Goal: Information Seeking & Learning: Learn about a topic

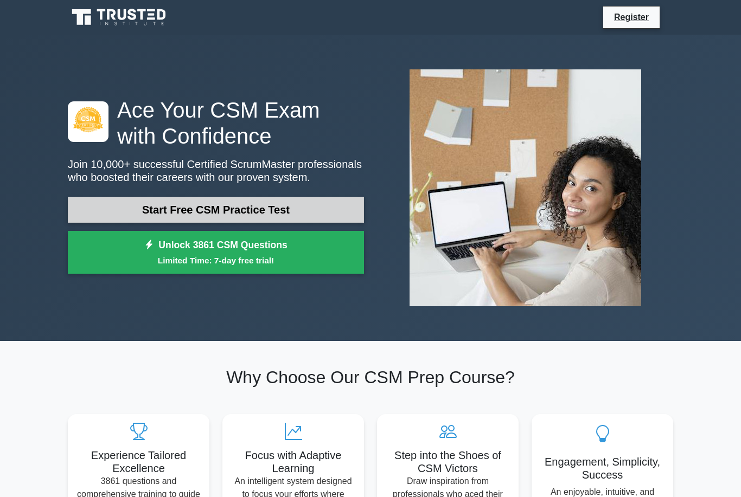
click at [147, 211] on link "Start Free CSM Practice Test" at bounding box center [216, 210] width 296 height 26
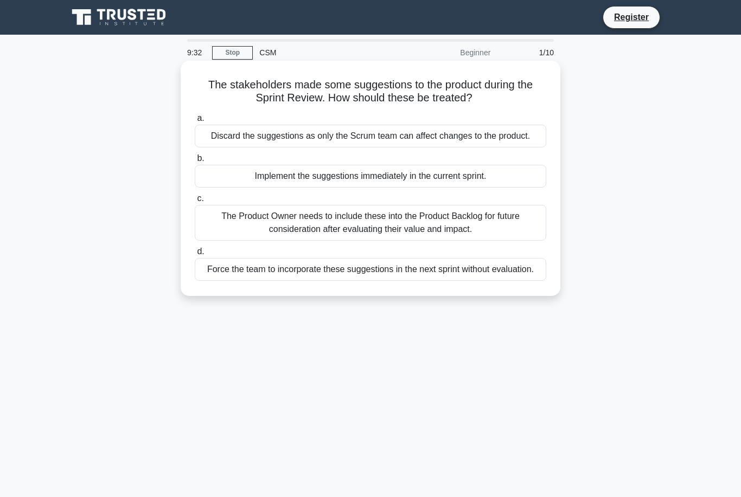
click at [287, 233] on div "The Product Owner needs to include these into the Product Backlog for future co…" at bounding box center [370, 223] width 351 height 36
click at [195, 202] on input "c. The Product Owner needs to include these into the Product Backlog for future…" at bounding box center [195, 198] width 0 height 7
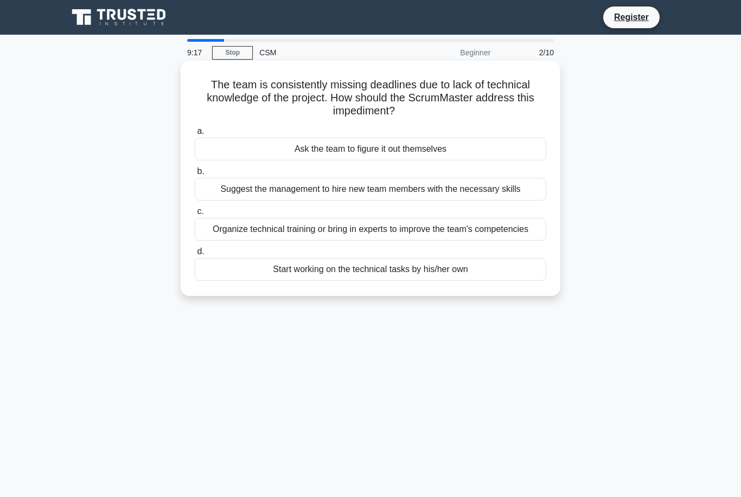
click at [297, 241] on div "Organize technical training or bring in experts to improve the team's competenc…" at bounding box center [370, 229] width 351 height 23
click at [195, 215] on input "c. Organize technical training or bring in experts to improve the team's compet…" at bounding box center [195, 211] width 0 height 7
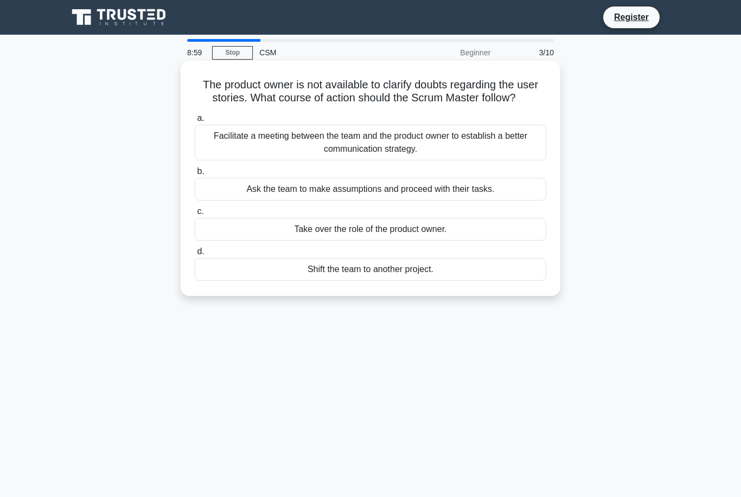
click at [293, 160] on div "Facilitate a meeting between the team and the product owner to establish a bett…" at bounding box center [370, 143] width 351 height 36
click at [195, 122] on input "a. Facilitate a meeting between the team and the product owner to establish a b…" at bounding box center [195, 118] width 0 height 7
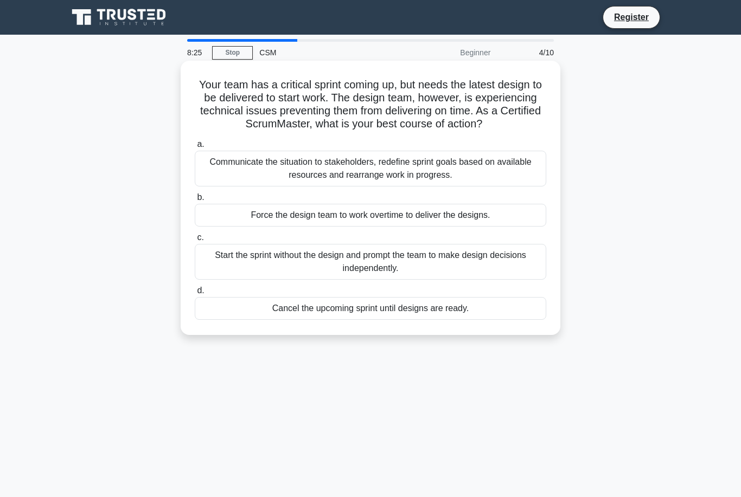
click at [261, 184] on div "Communicate the situation to stakeholders, redefine sprint goals based on avail…" at bounding box center [370, 169] width 351 height 36
click at [195, 148] on input "a. Communicate the situation to stakeholders, redefine sprint goals based on av…" at bounding box center [195, 144] width 0 height 7
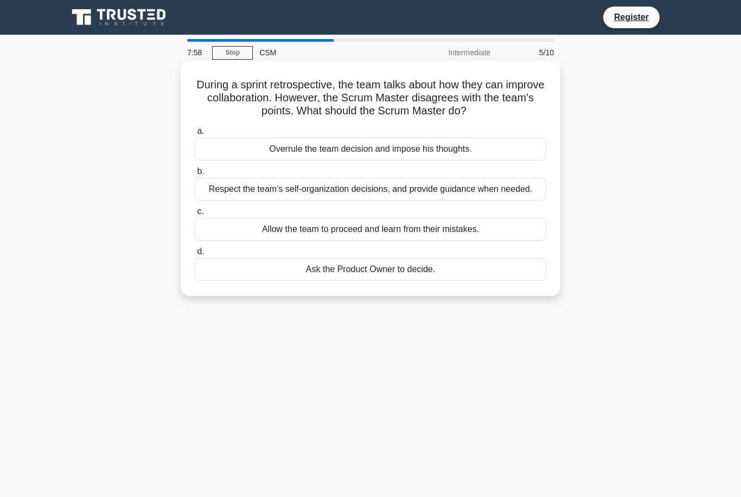
click at [360, 198] on div "Respect the team’s self-organization decisions, and provide guidance when neede…" at bounding box center [370, 189] width 351 height 23
click at [195, 175] on input "b. Respect the team’s self-organization decisions, and provide guidance when ne…" at bounding box center [195, 171] width 0 height 7
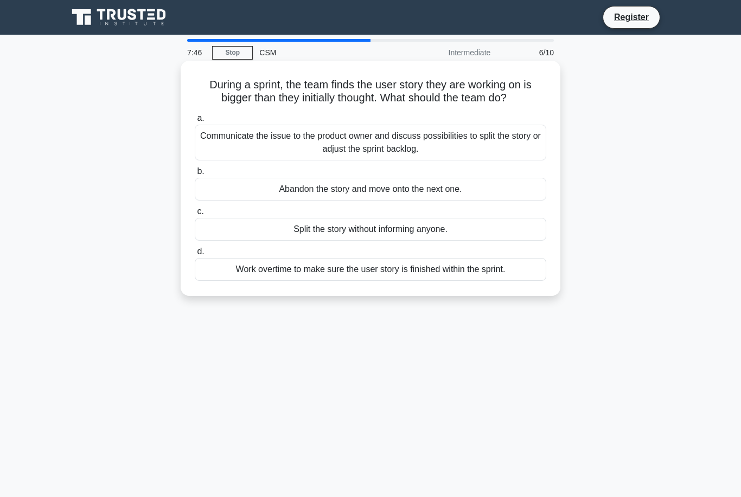
click at [337, 160] on div "Communicate the issue to the product owner and discuss possibilities to split t…" at bounding box center [370, 143] width 351 height 36
click at [195, 122] on input "a. Communicate the issue to the product owner and discuss possibilities to spli…" at bounding box center [195, 118] width 0 height 7
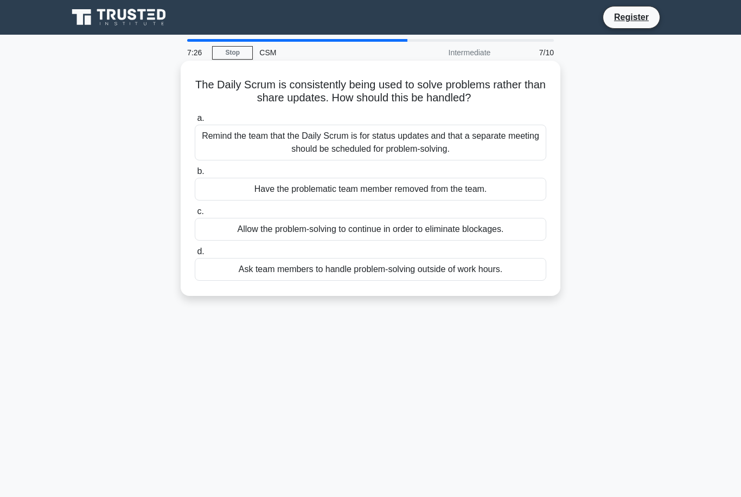
click at [477, 139] on div "Remind the team that the Daily Scrum is for status updates and that a separate …" at bounding box center [370, 143] width 351 height 36
click at [195, 122] on input "a. Remind the team that the Daily Scrum is for status updates and that a separa…" at bounding box center [195, 118] width 0 height 7
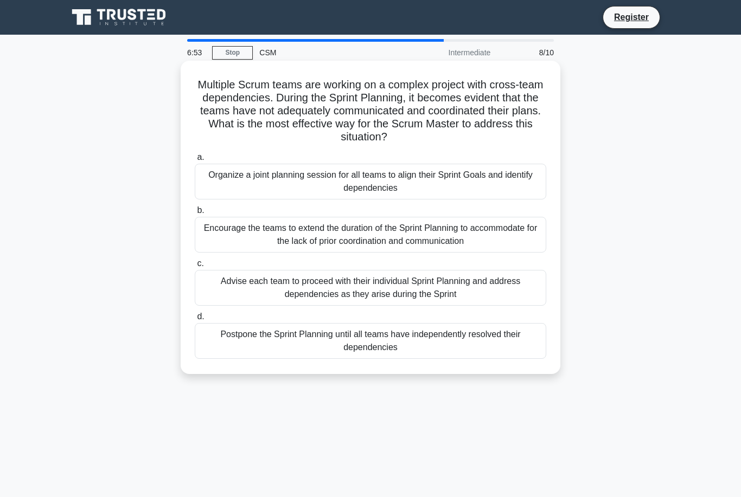
click at [514, 179] on div "Organize a joint planning session for all teams to align their Sprint Goals and…" at bounding box center [370, 182] width 351 height 36
click at [195, 161] on input "a. Organize a joint planning session for all teams to align their Sprint Goals …" at bounding box center [195, 157] width 0 height 7
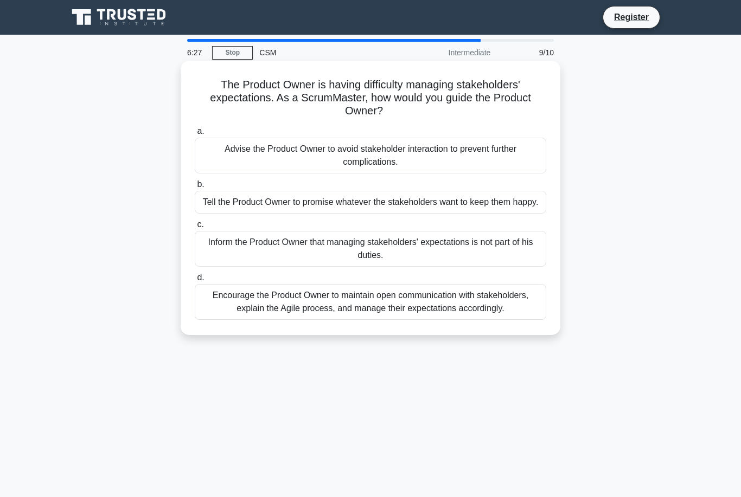
click at [424, 320] on div "Encourage the Product Owner to maintain open communication with stakeholders, e…" at bounding box center [370, 302] width 351 height 36
click at [195, 281] on input "d. Encourage the Product Owner to maintain open communication with stakeholders…" at bounding box center [195, 277] width 0 height 7
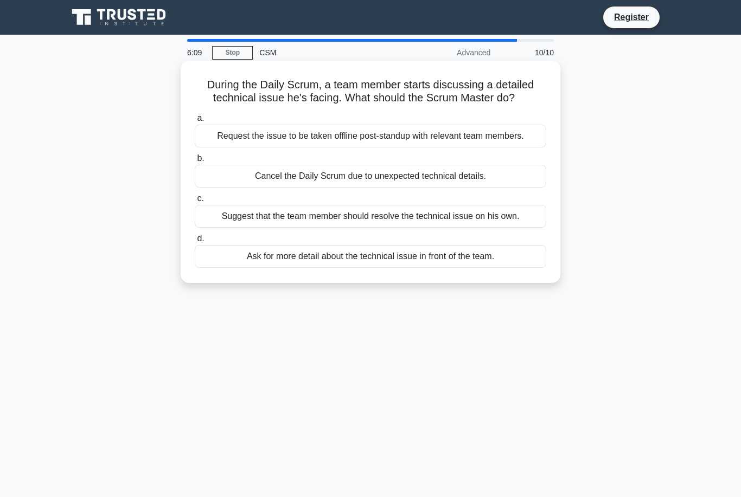
click at [500, 147] on div "Request the issue to be taken offline post-standup with relevant team members." at bounding box center [370, 136] width 351 height 23
click at [195, 122] on input "a. Request the issue to be taken offline post-standup with relevant team member…" at bounding box center [195, 118] width 0 height 7
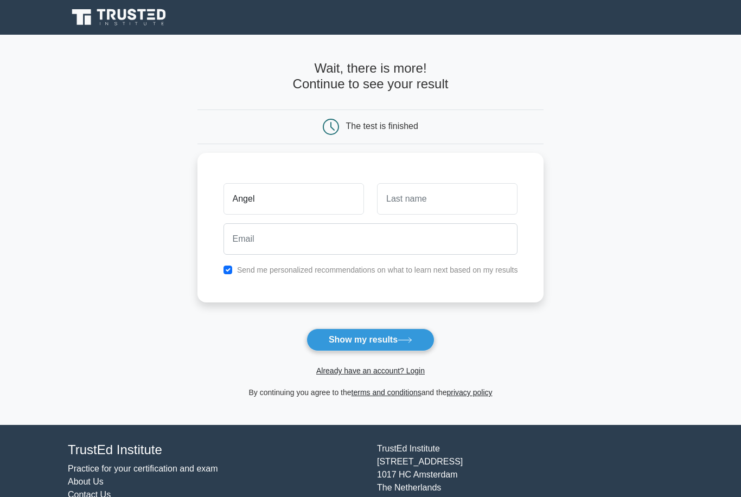
type input "Angel"
type input "villarino"
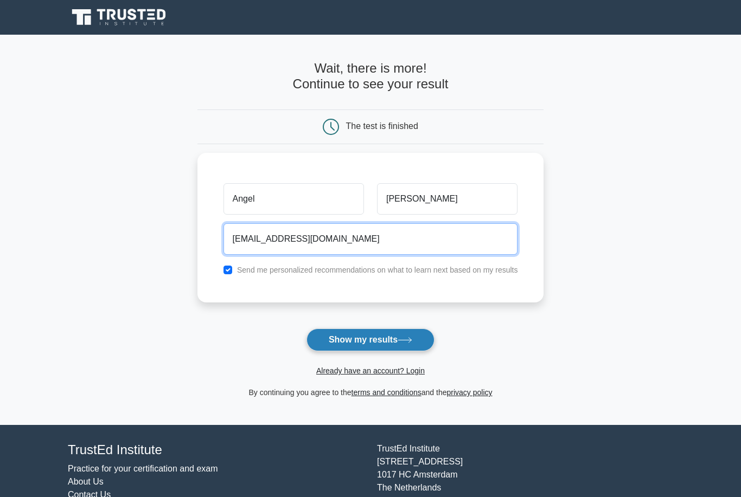
type input "angelvillarino2005@gmail.com"
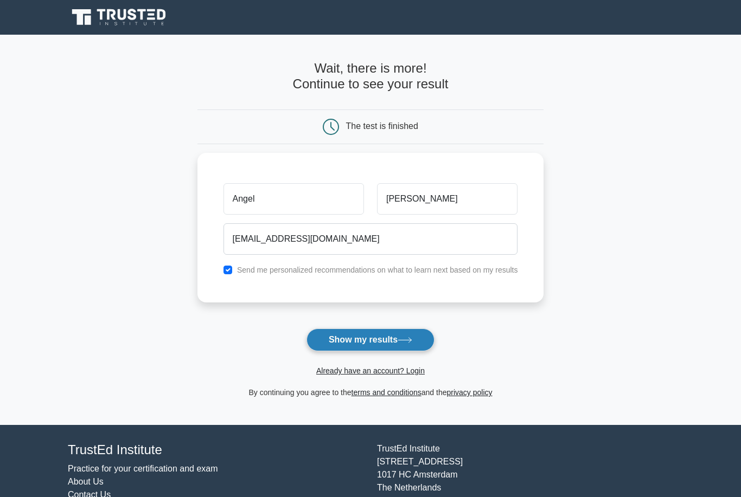
click at [333, 346] on button "Show my results" at bounding box center [370, 340] width 128 height 23
